Goal: Information Seeking & Learning: Learn about a topic

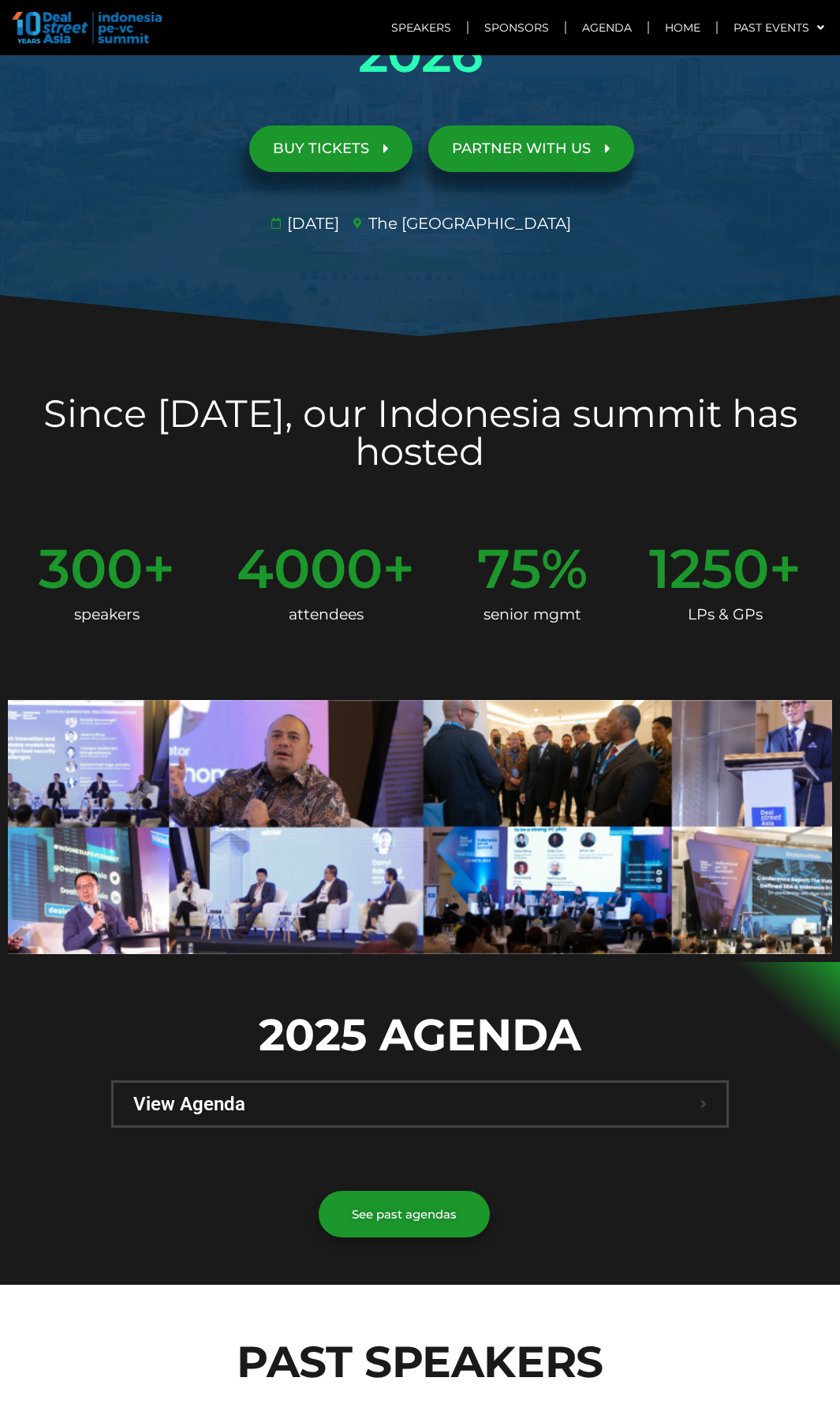
scroll to position [395, 0]
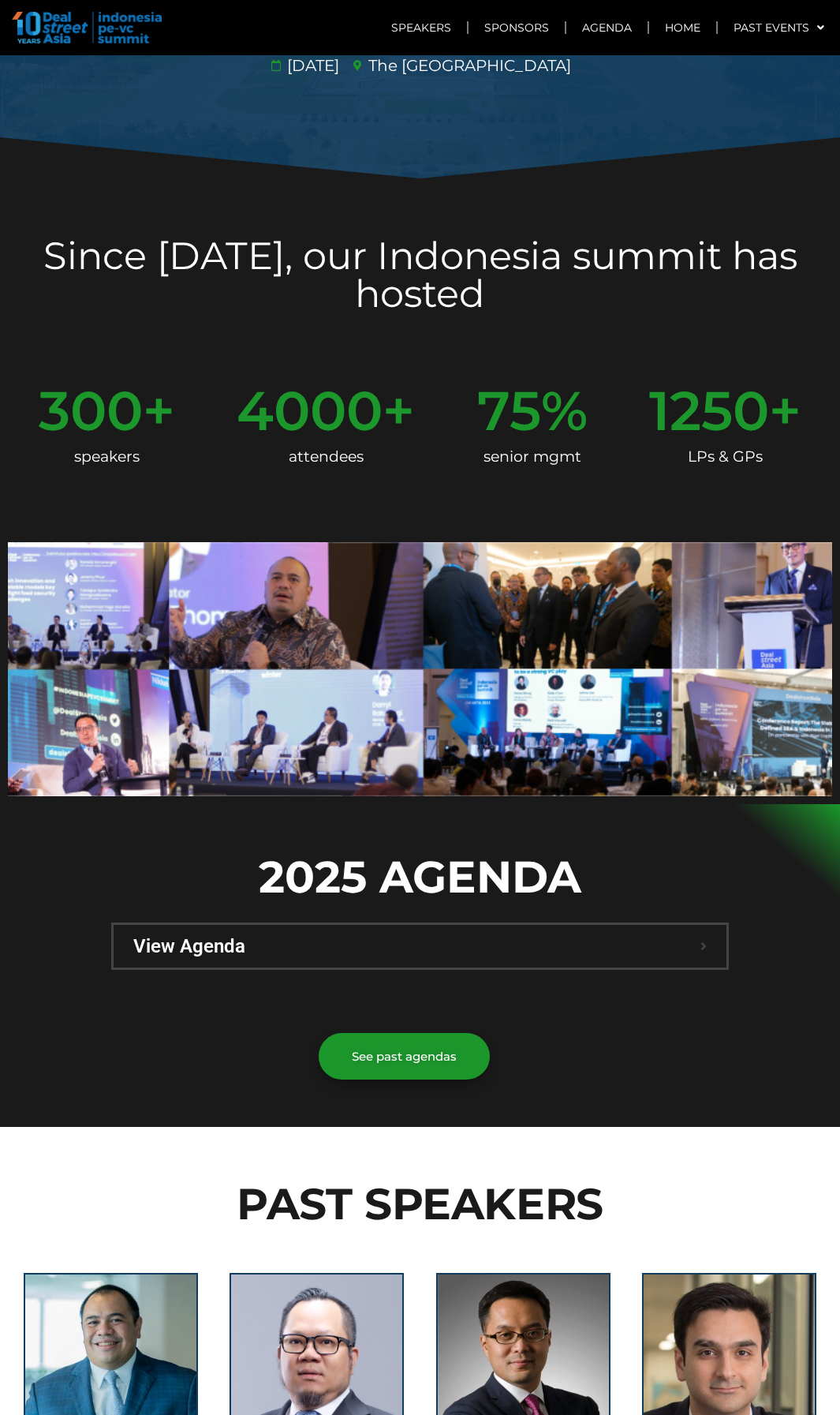
click at [611, 950] on span "View Agenda" at bounding box center [417, 946] width 567 height 19
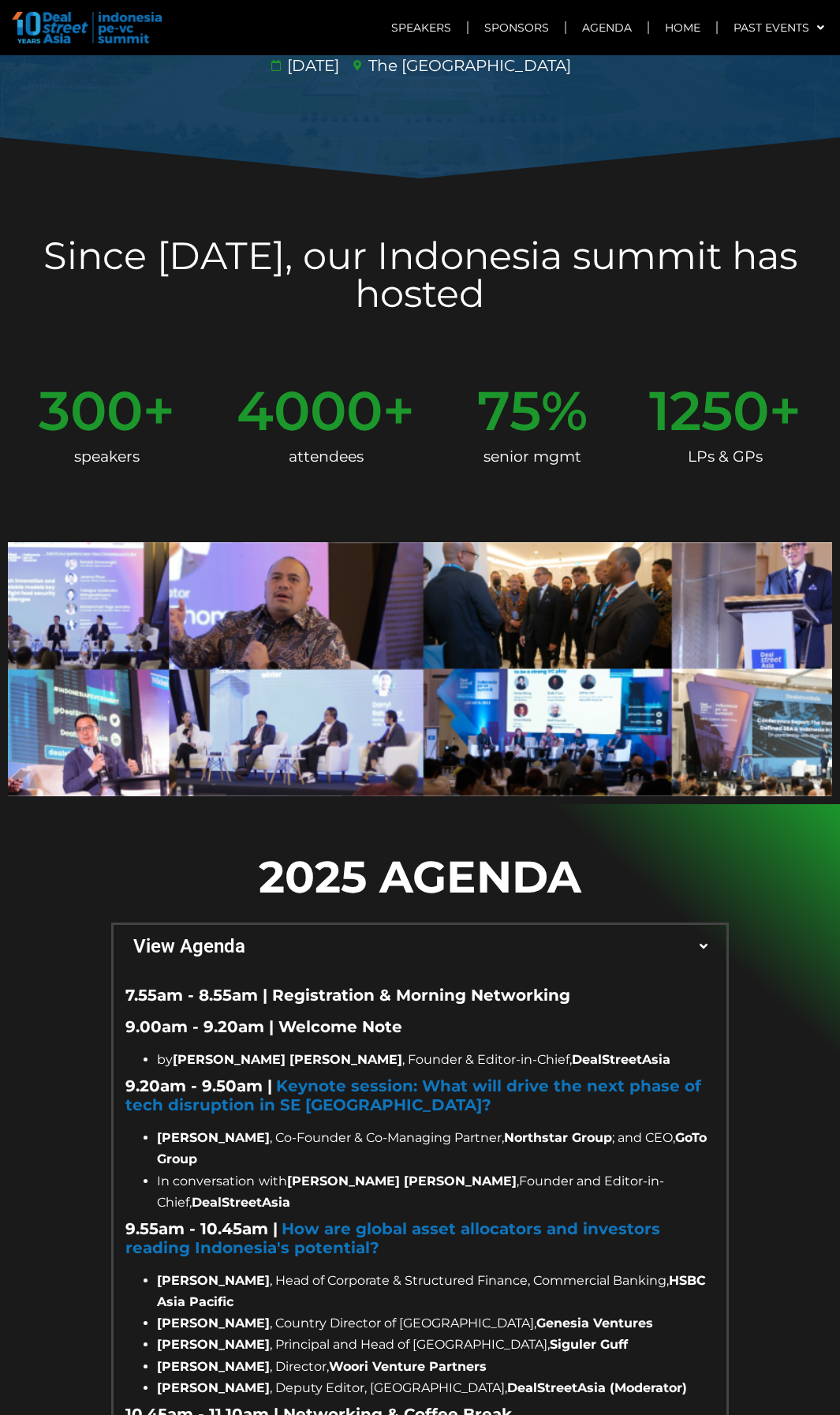
click at [713, 937] on div "View Agenda" at bounding box center [420, 946] width 613 height 43
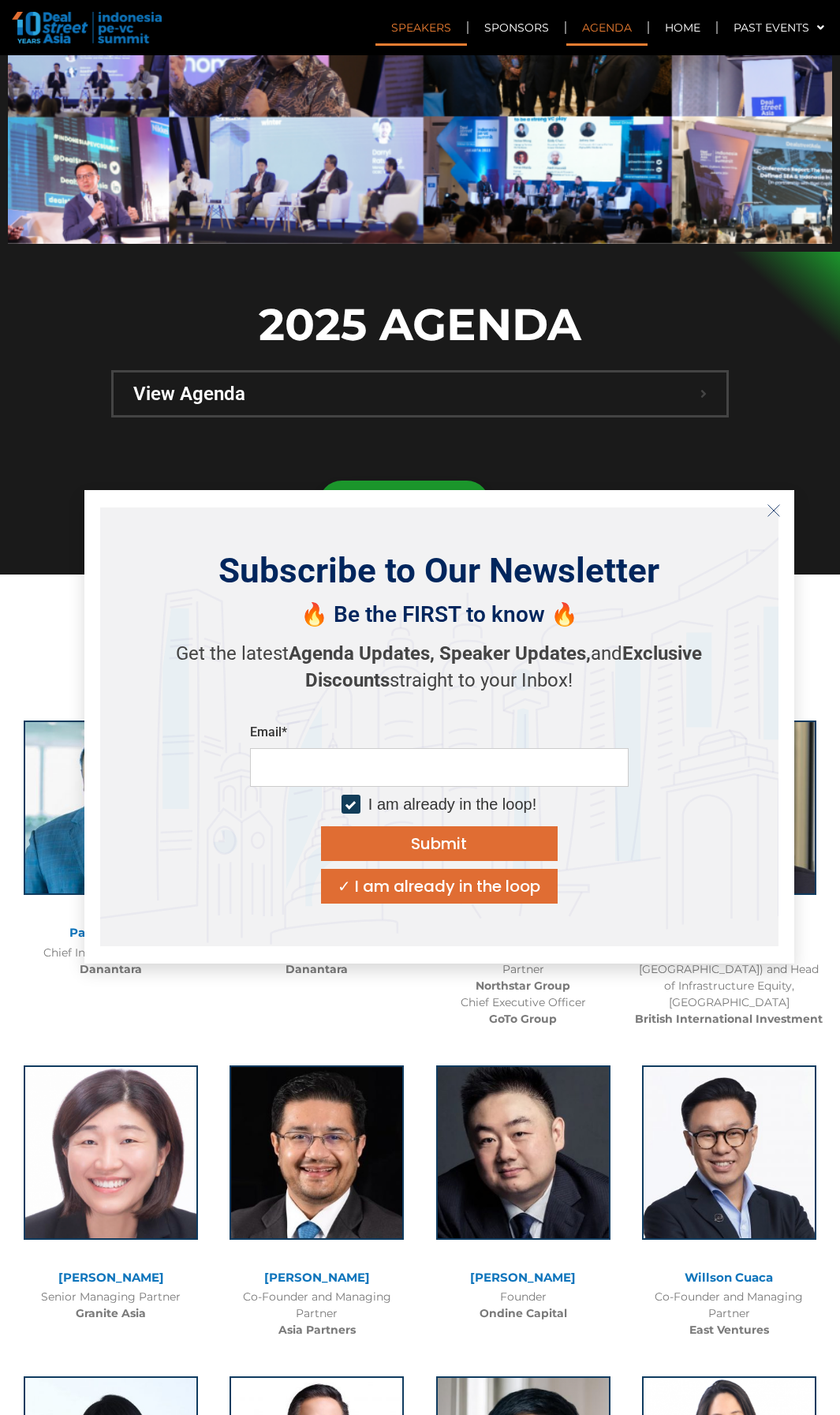
scroll to position [1026, 0]
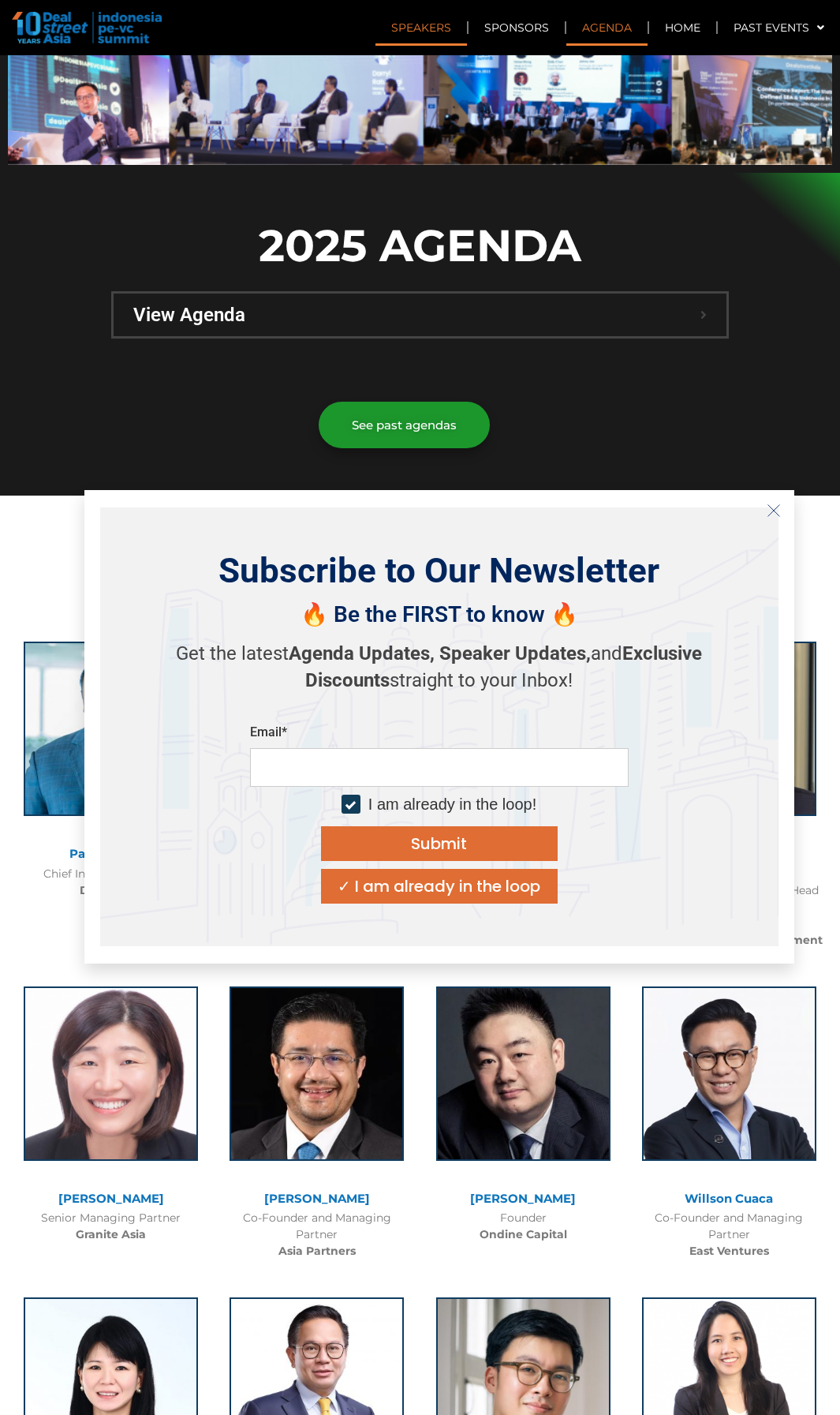
click at [782, 508] on button "Close" at bounding box center [774, 511] width 25 height 25
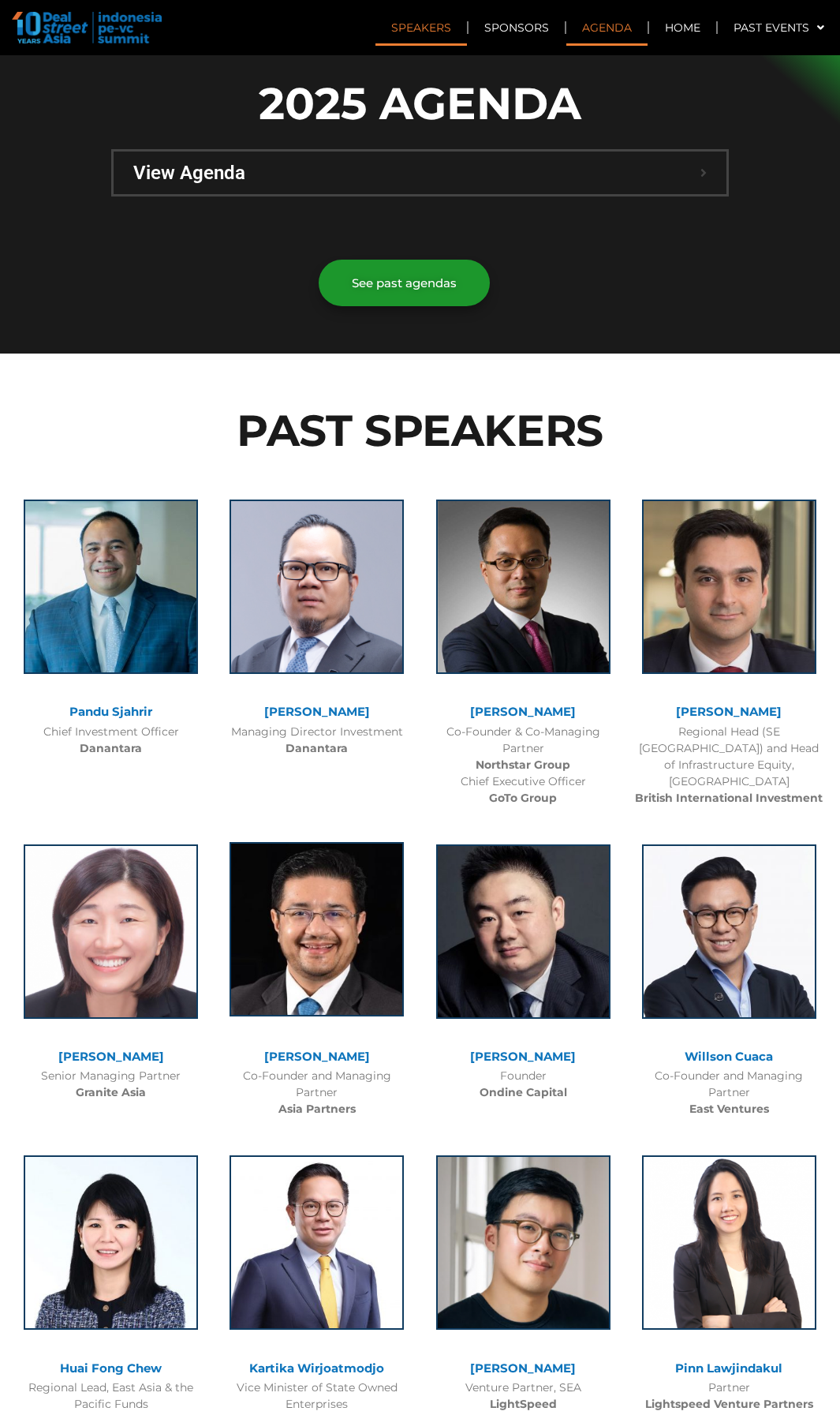
scroll to position [1184, 0]
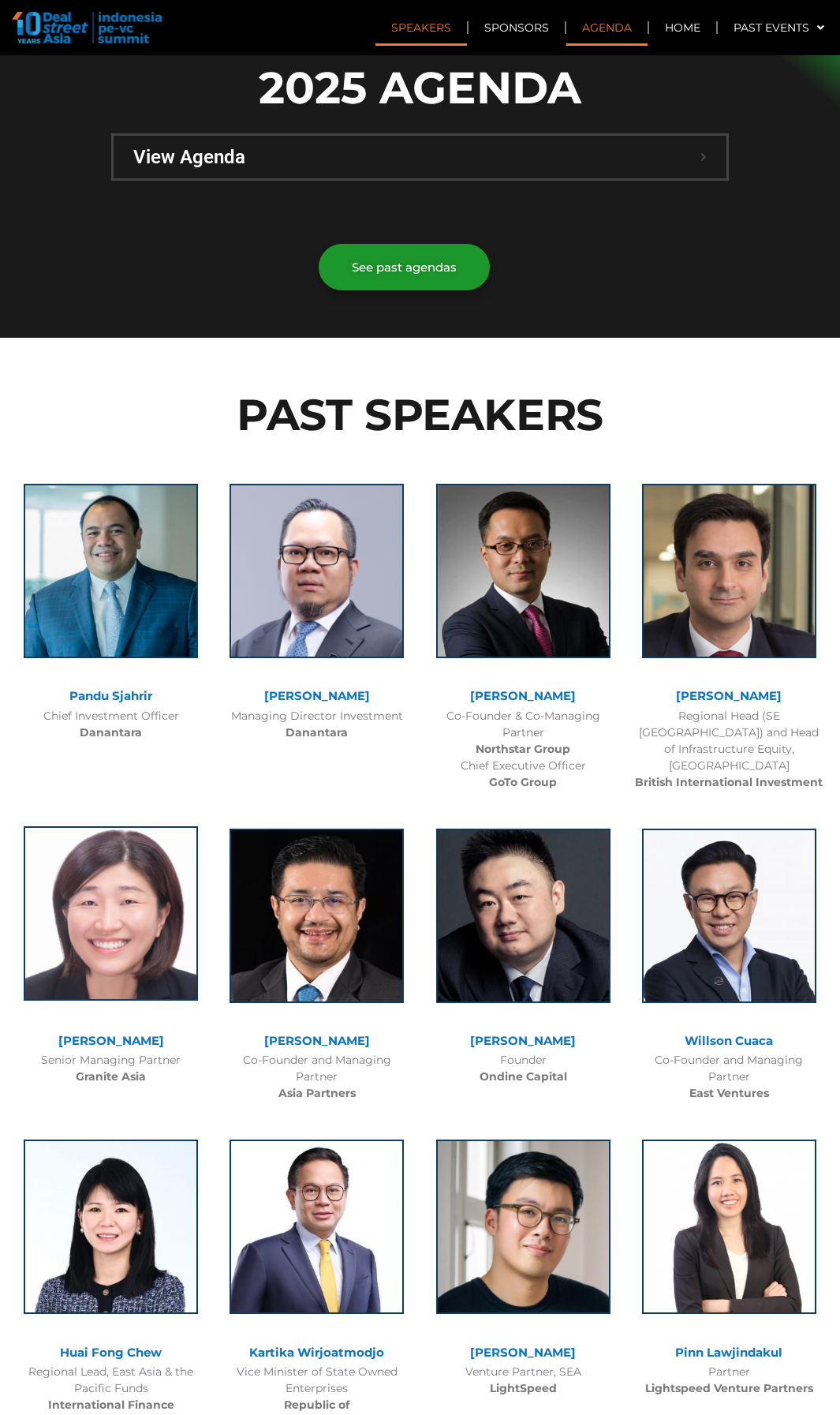
click at [87, 981] on img at bounding box center [111, 914] width 175 height 175
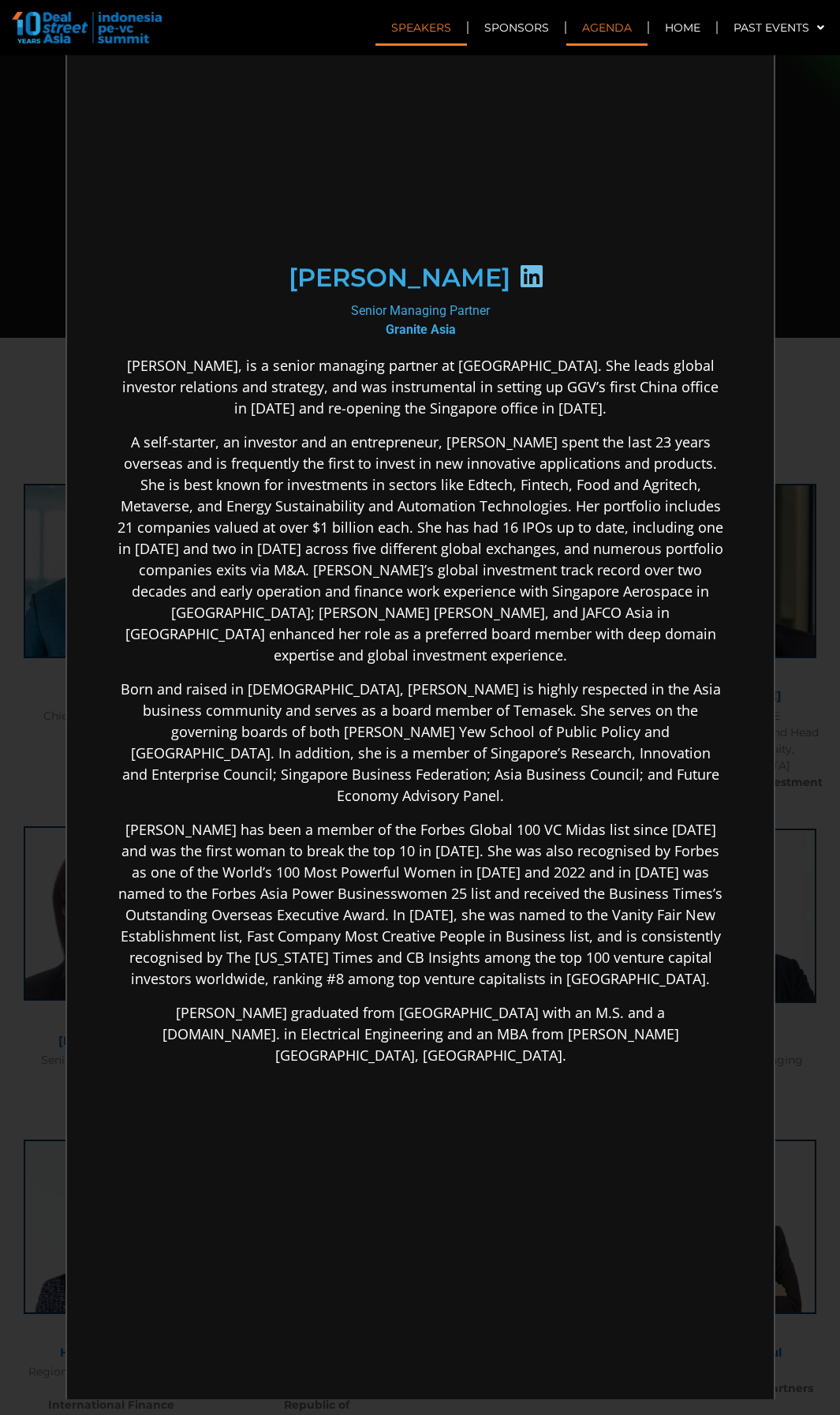
scroll to position [0, 0]
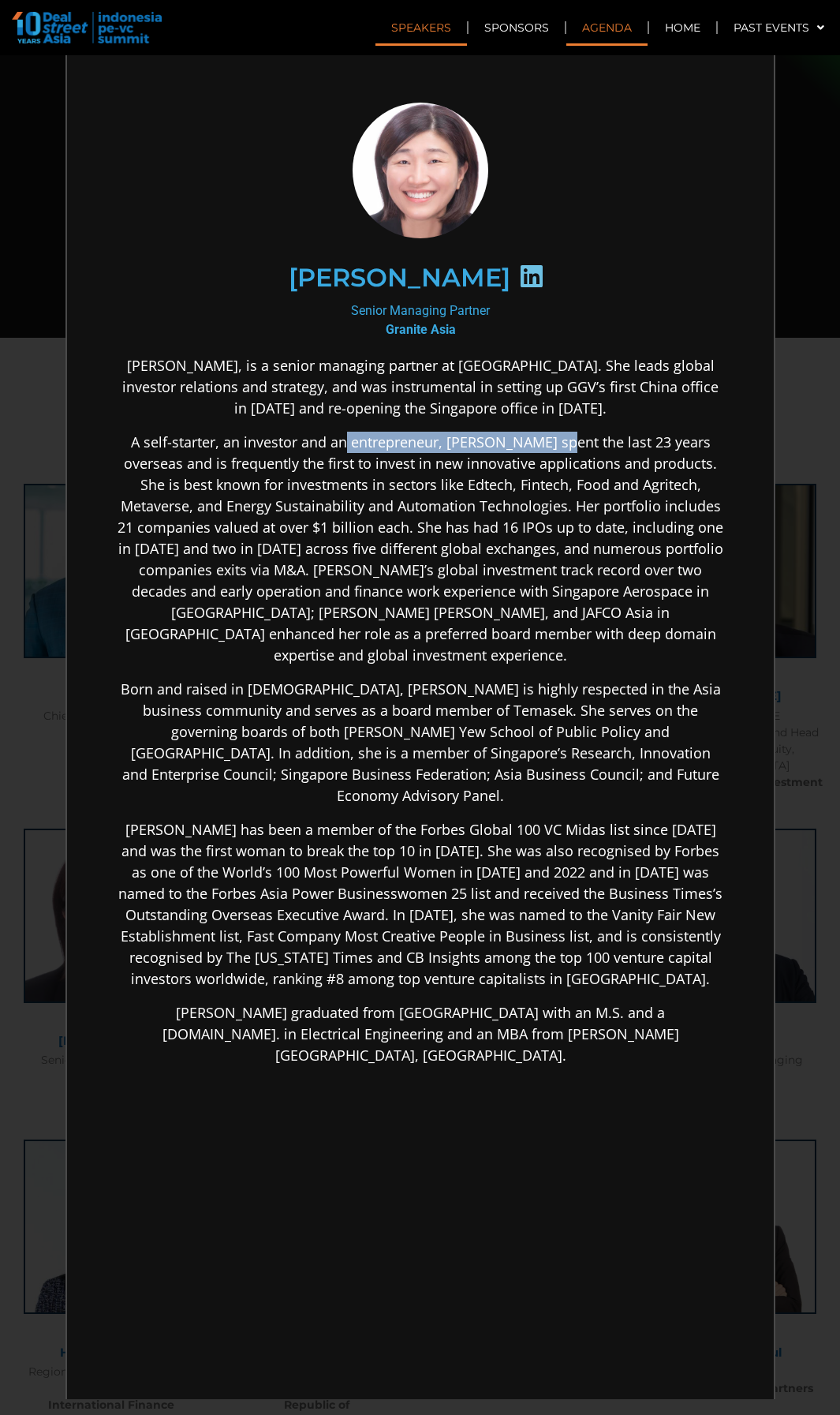
drag, startPoint x: 335, startPoint y: 439, endPoint x: 541, endPoint y: 444, distance: 206.1
click at [541, 444] on p "A self-starter, an investor and an entrepreneur, [PERSON_NAME] spent the last 2…" at bounding box center [417, 547] width 607 height 234
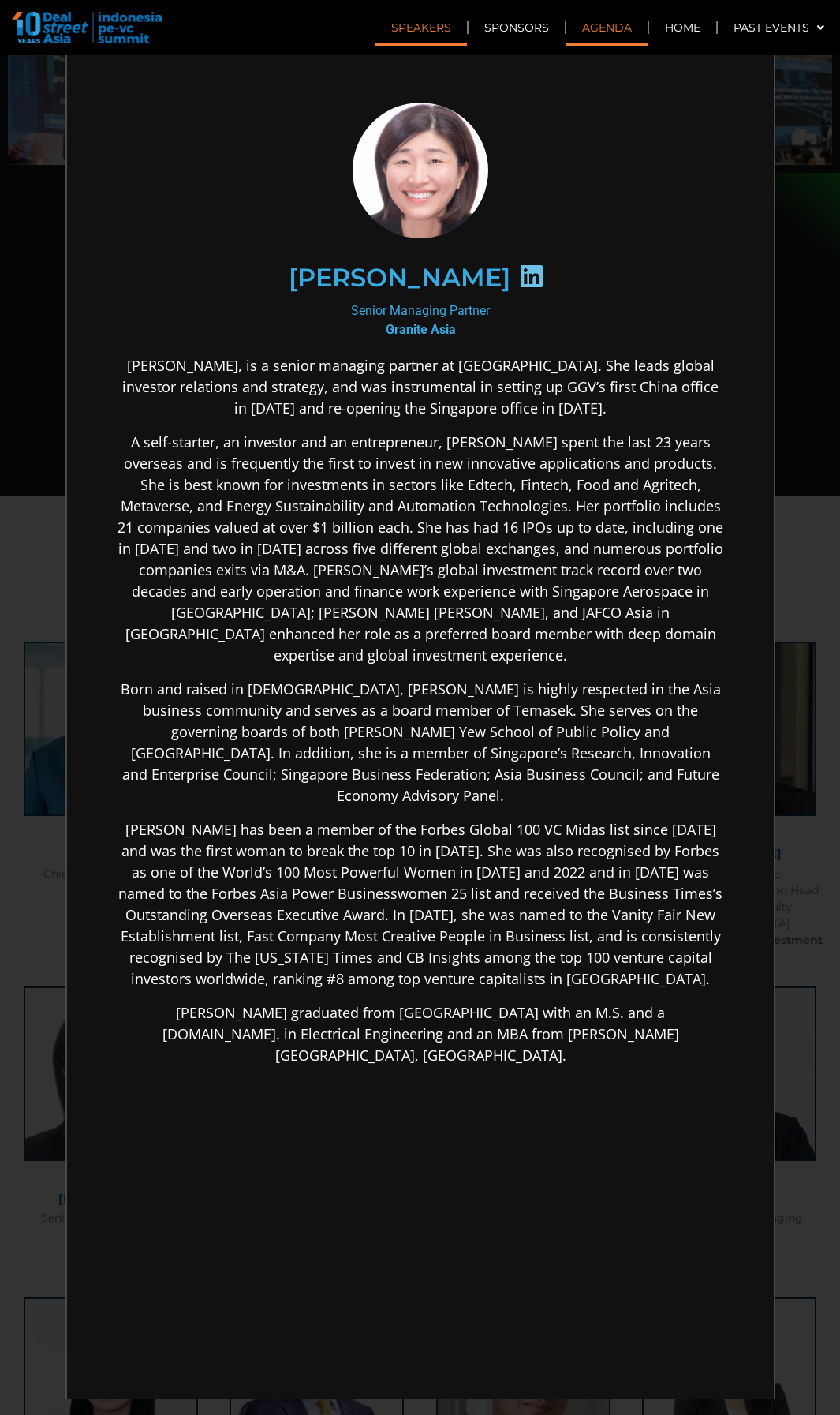
click at [820, 292] on div "×" at bounding box center [420, 708] width 840 height 1415
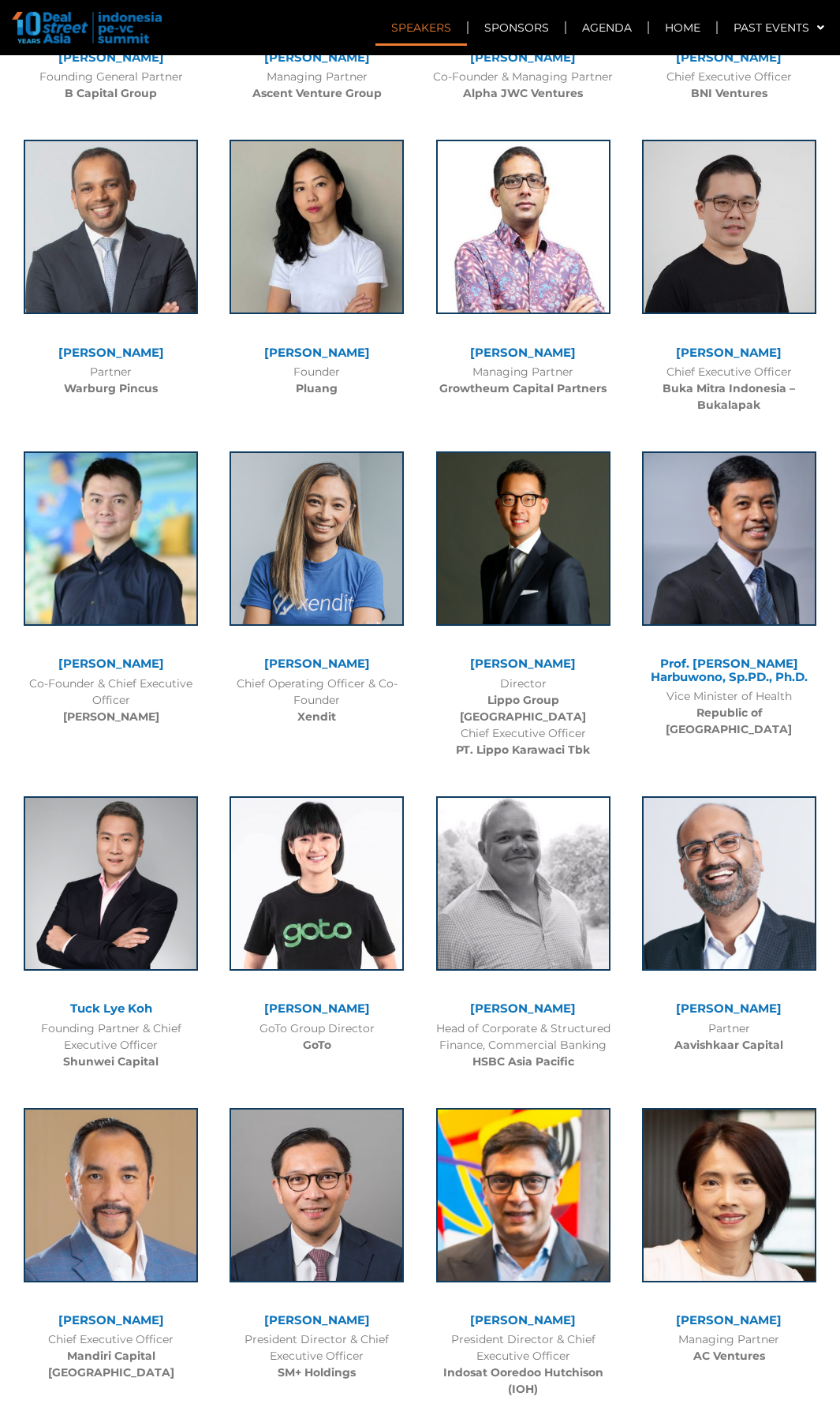
scroll to position [0, 0]
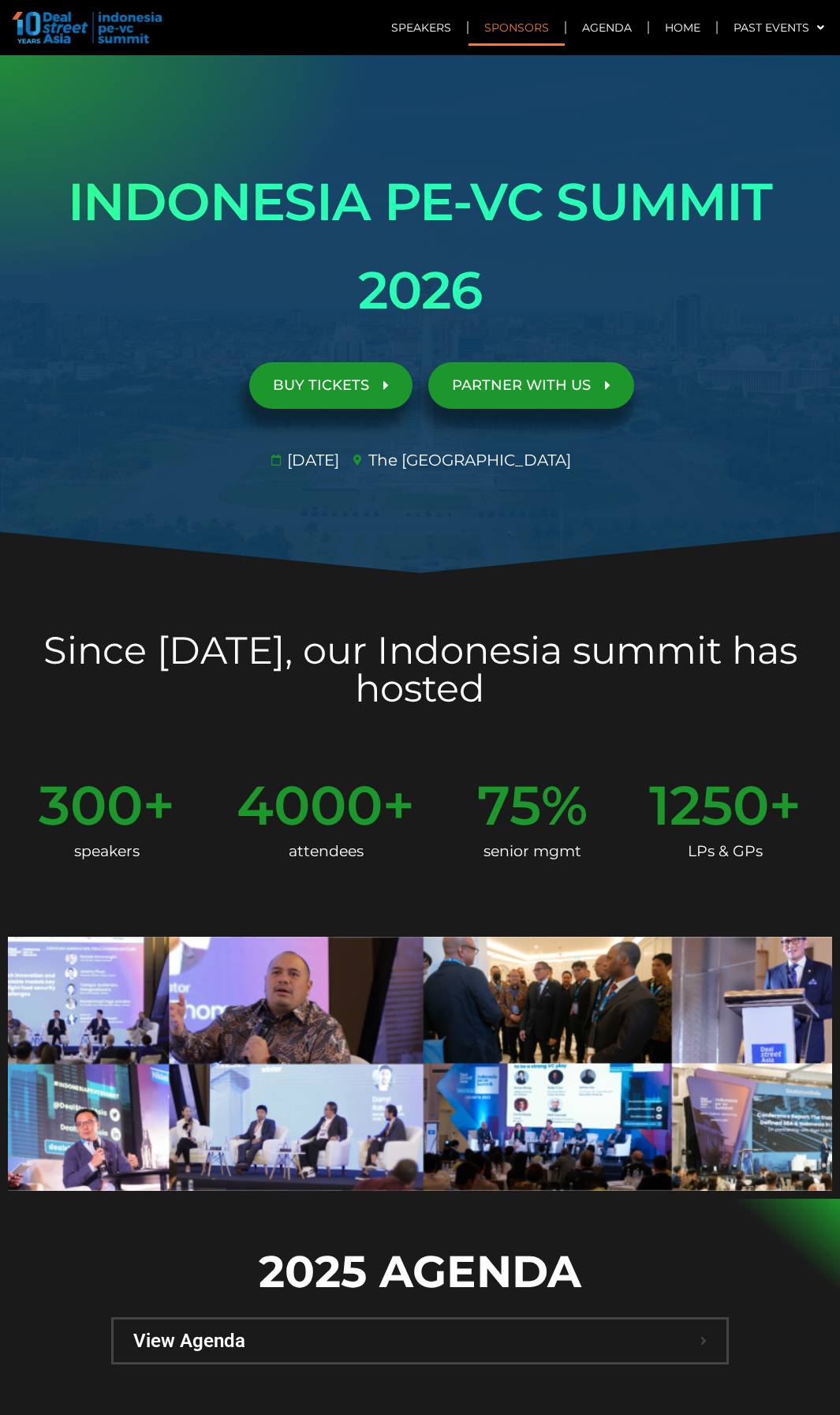
click at [501, 28] on link "Sponsors" at bounding box center [517, 27] width 97 height 36
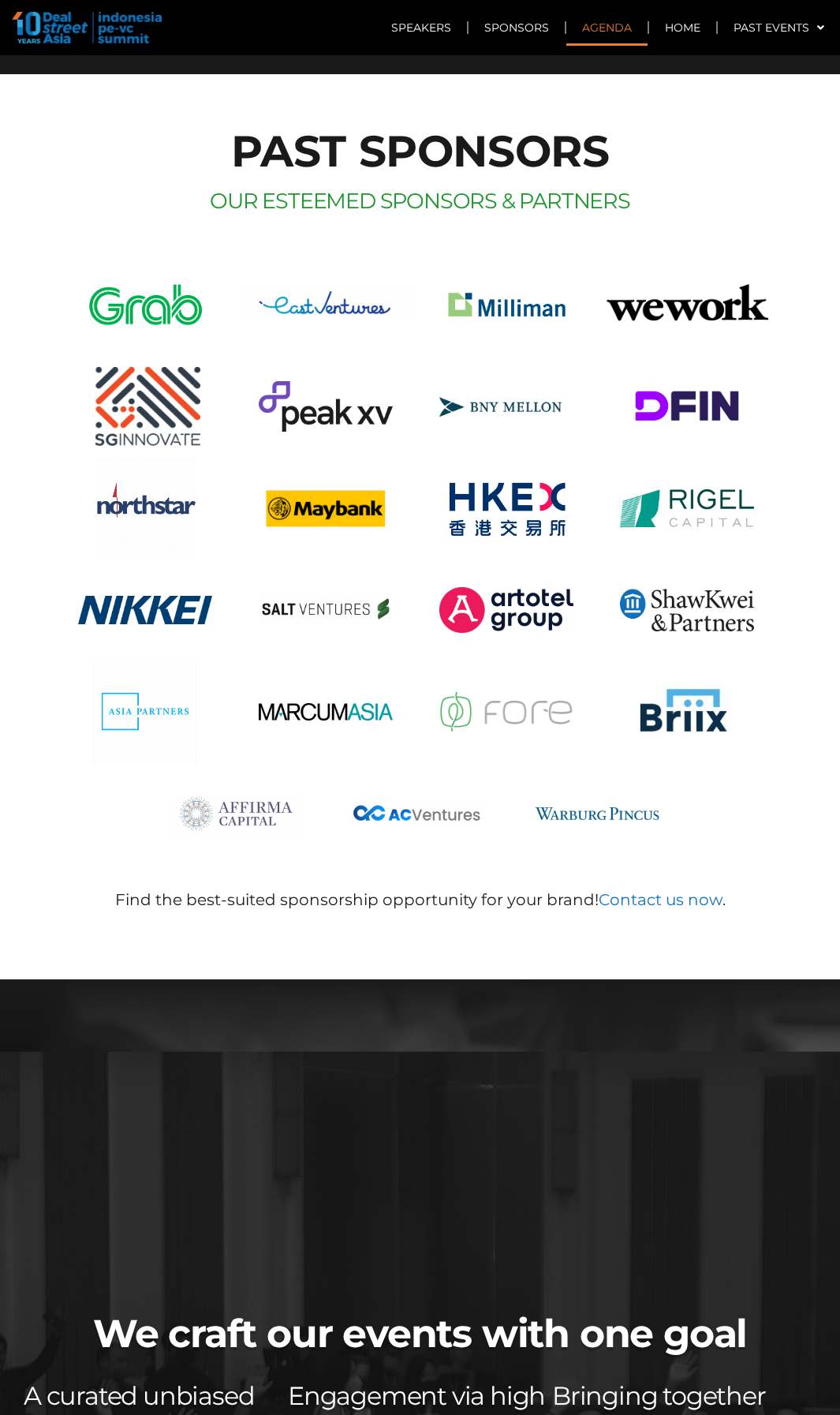
click at [596, 37] on link "Agenda" at bounding box center [606, 27] width 81 height 36
